Goal: Information Seeking & Learning: Learn about a topic

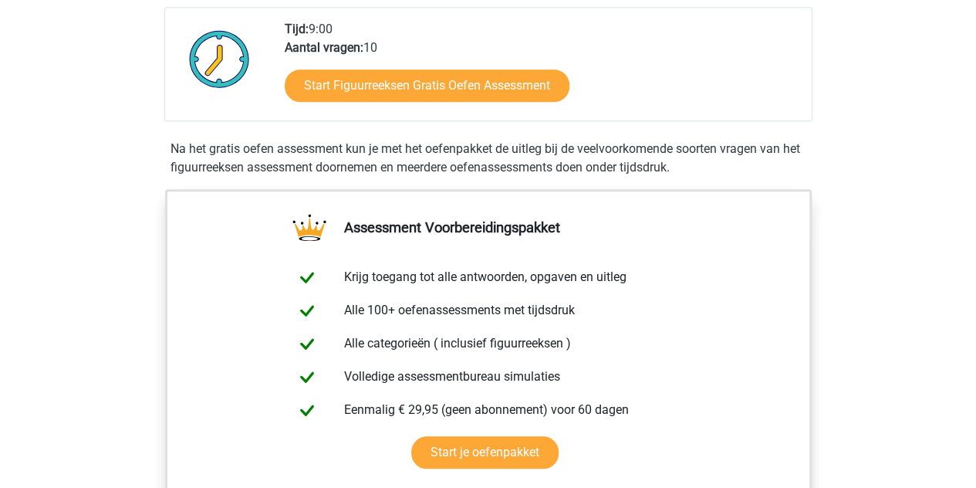
scroll to position [391, 0]
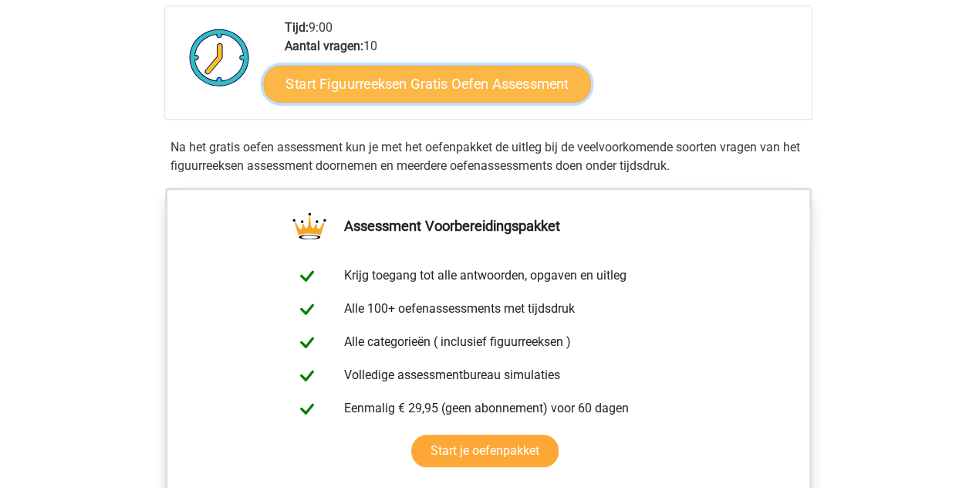
click at [509, 84] on link "Start Figuurreeksen Gratis Oefen Assessment" at bounding box center [426, 83] width 327 height 37
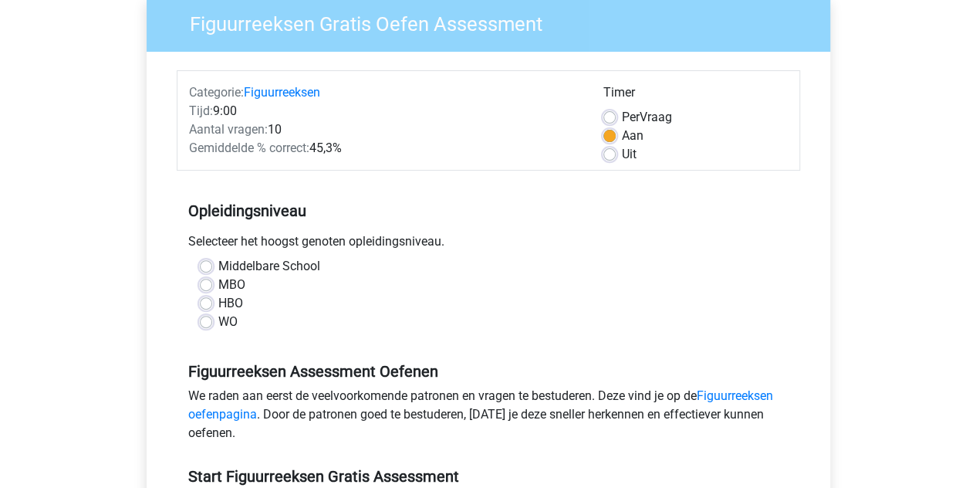
scroll to position [122, 0]
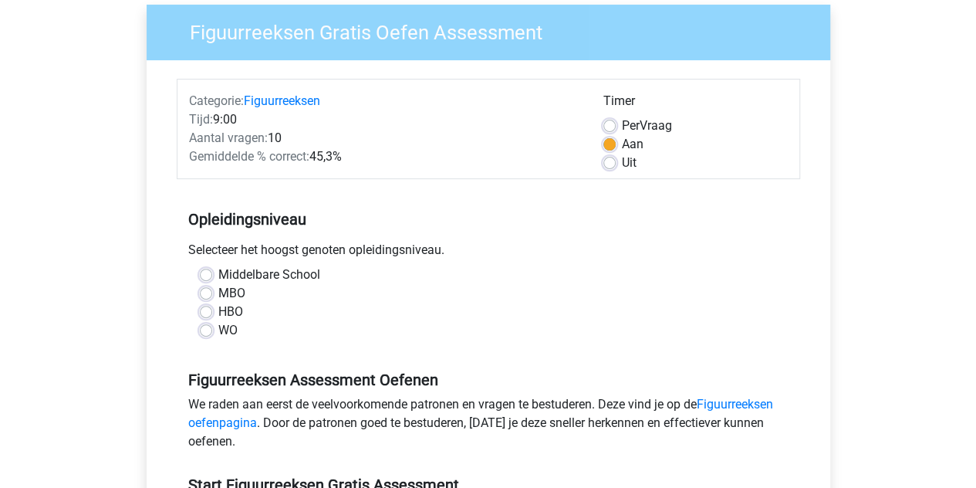
click at [214, 326] on div "WO" at bounding box center [488, 330] width 577 height 19
click at [218, 331] on label "WO" at bounding box center [227, 330] width 19 height 19
click at [209, 331] on input "WO" at bounding box center [206, 328] width 12 height 15
radio input "true"
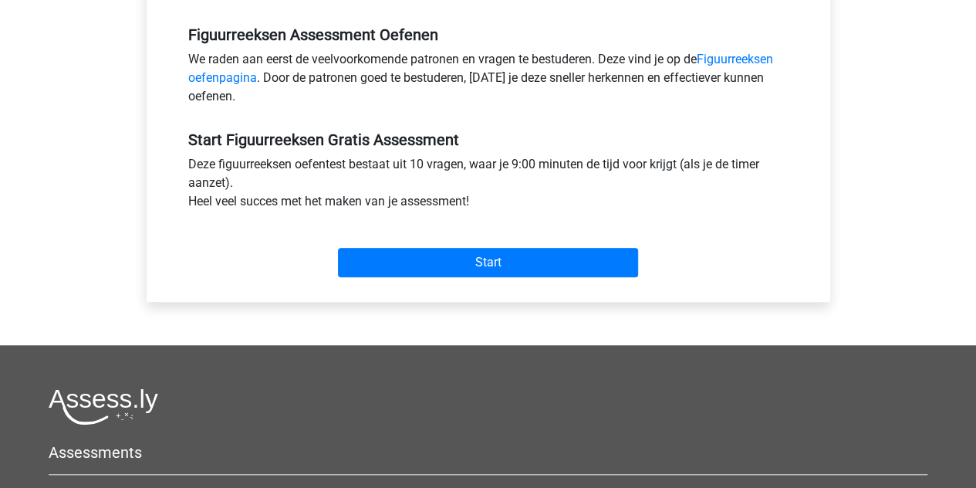
scroll to position [480, 0]
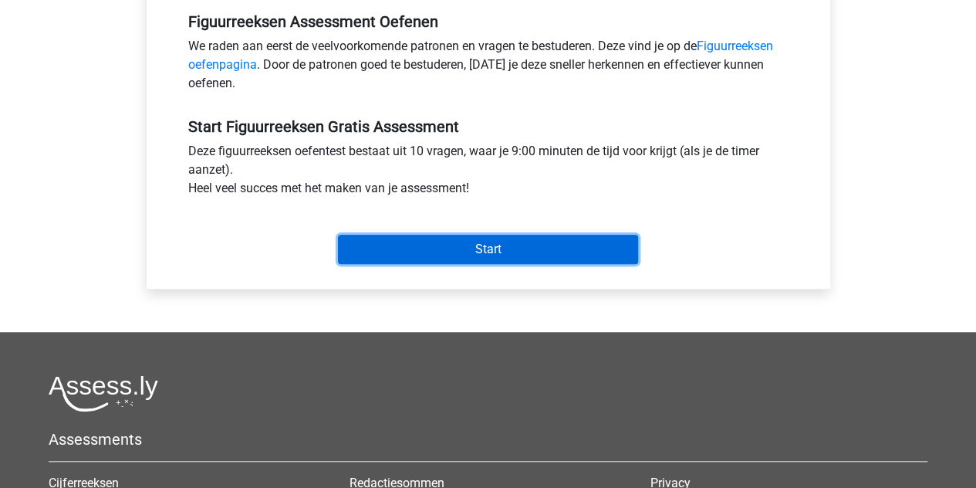
click at [490, 235] on input "Start" at bounding box center [488, 249] width 300 height 29
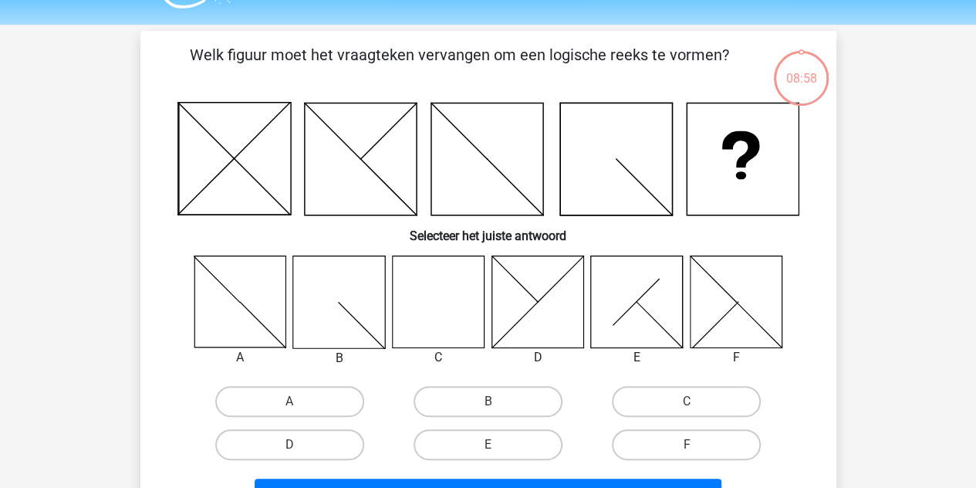
scroll to position [41, 0]
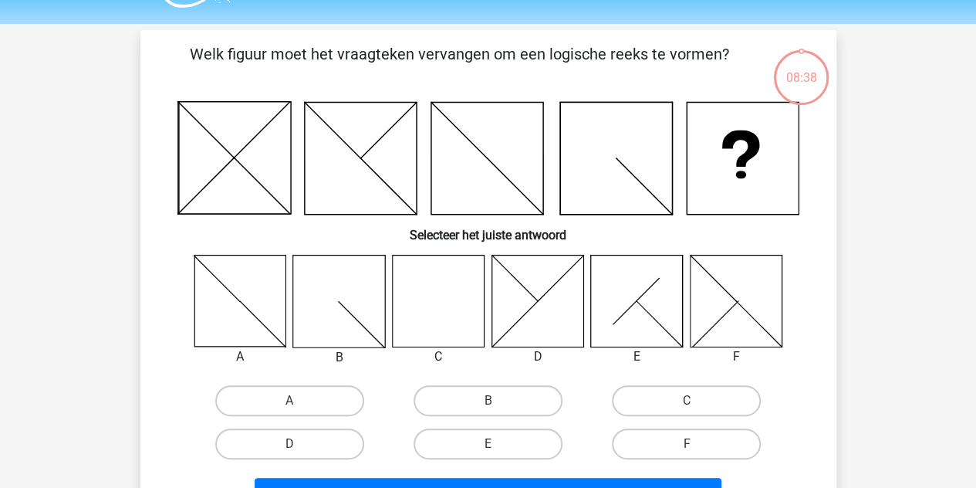
click at [648, 416] on div "C" at bounding box center [686, 400] width 198 height 43
click at [675, 385] on label "C" at bounding box center [686, 400] width 149 height 31
click at [687, 400] on input "C" at bounding box center [692, 405] width 10 height 10
radio input "true"
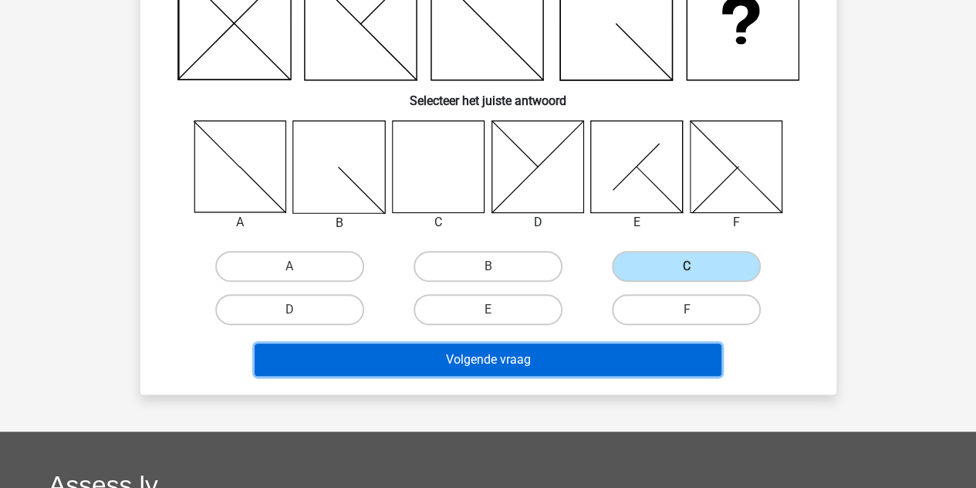
click at [608, 367] on button "Volgende vraag" at bounding box center [488, 359] width 467 height 32
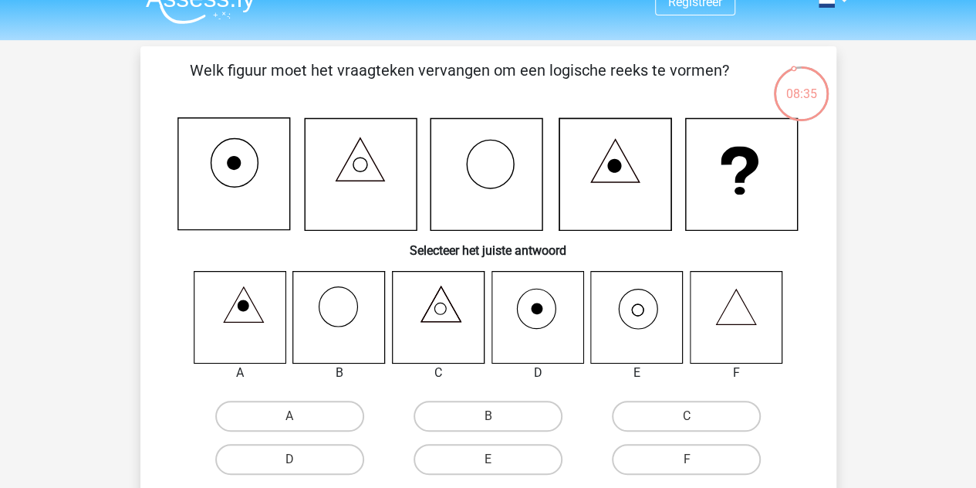
scroll to position [2, 0]
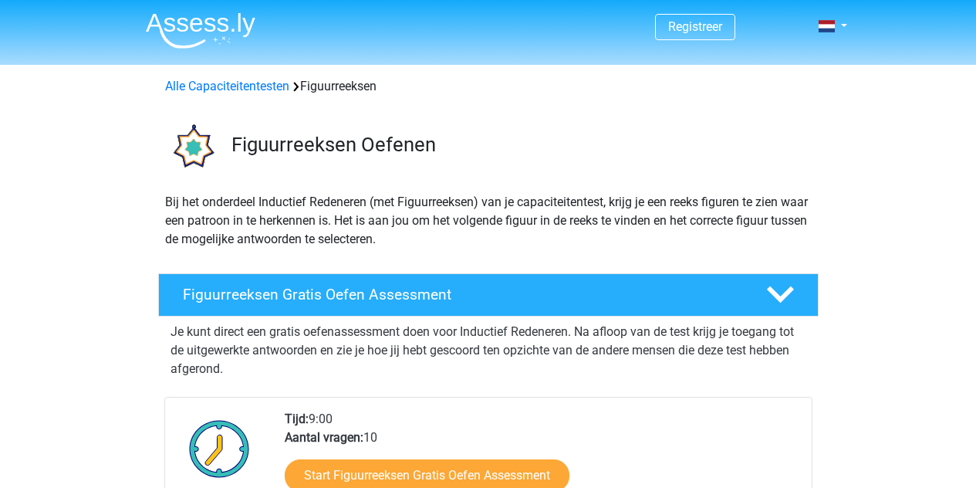
scroll to position [391, 0]
